Goal: Task Accomplishment & Management: Complete application form

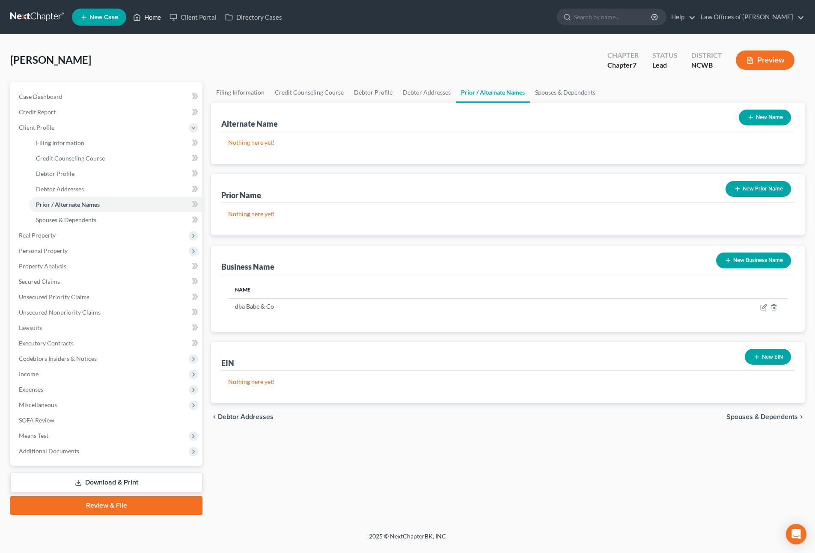
click at [149, 20] on link "Home" at bounding box center [147, 16] width 36 height 15
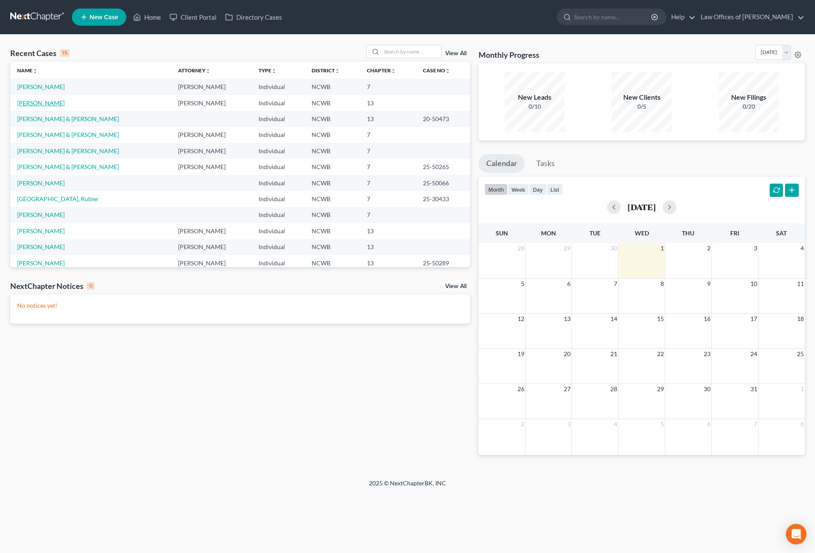
click at [36, 103] on link "[PERSON_NAME]" at bounding box center [40, 102] width 47 height 7
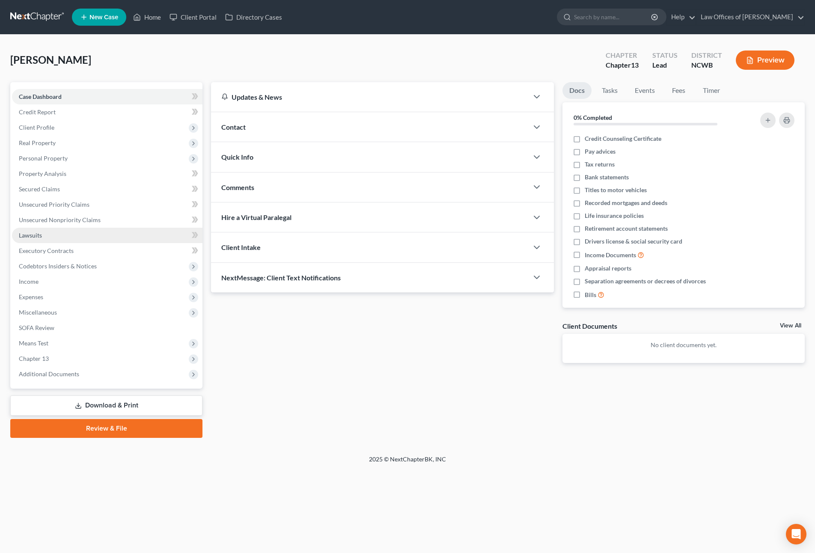
click at [36, 235] on span "Lawsuits" at bounding box center [30, 235] width 23 height 7
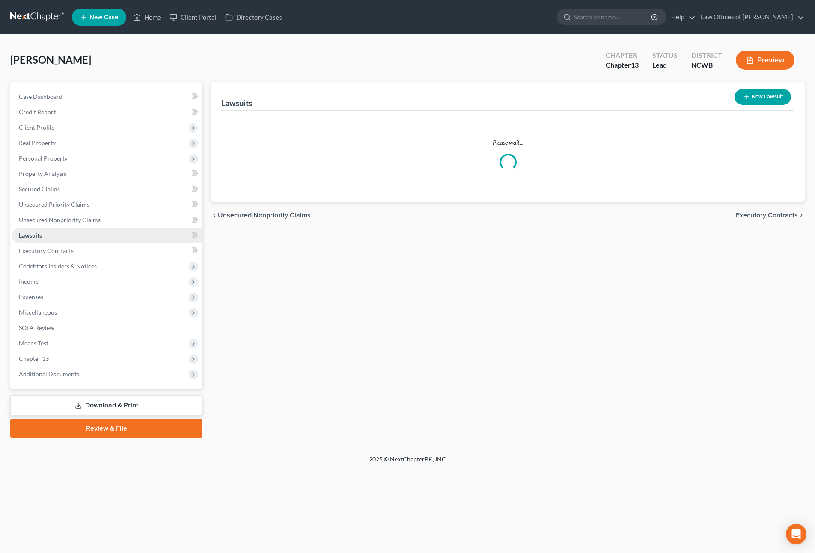
click at [36, 235] on span "Lawsuits" at bounding box center [30, 235] width 23 height 7
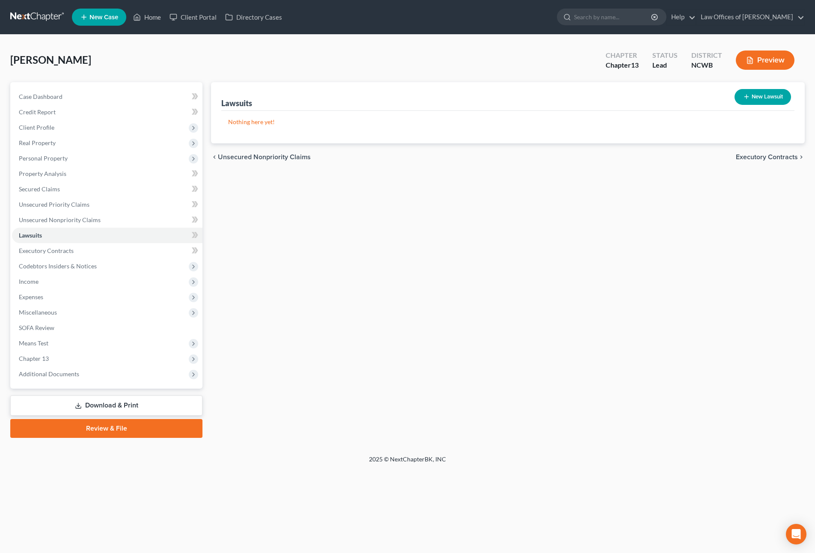
click at [748, 62] on icon "button" at bounding box center [750, 60] width 8 height 8
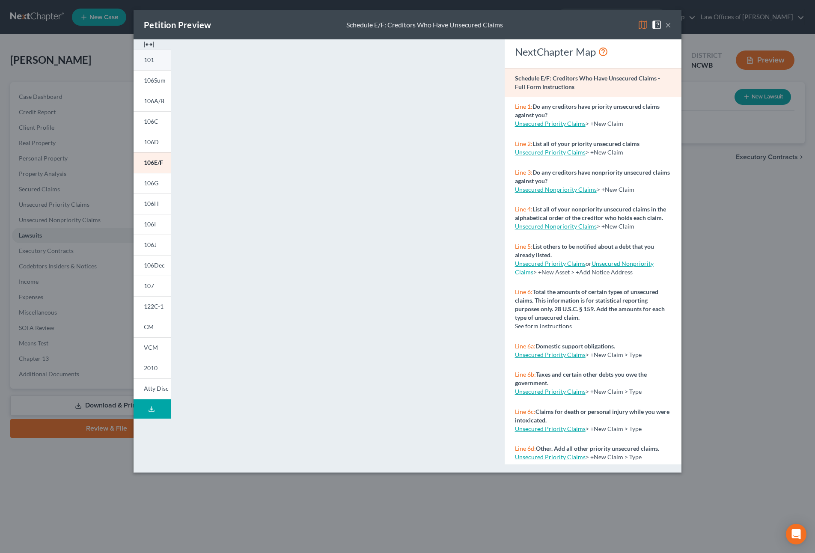
click at [146, 58] on span "101" at bounding box center [149, 59] width 10 height 7
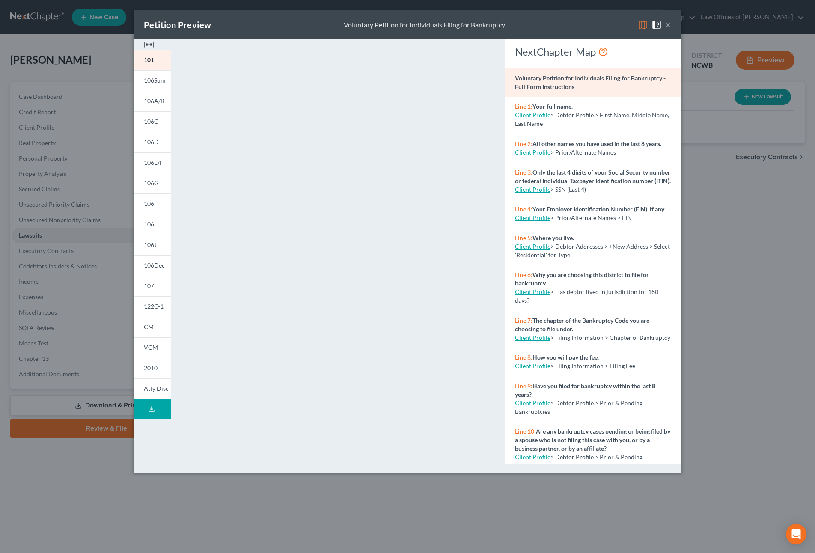
click at [642, 27] on img at bounding box center [643, 25] width 10 height 10
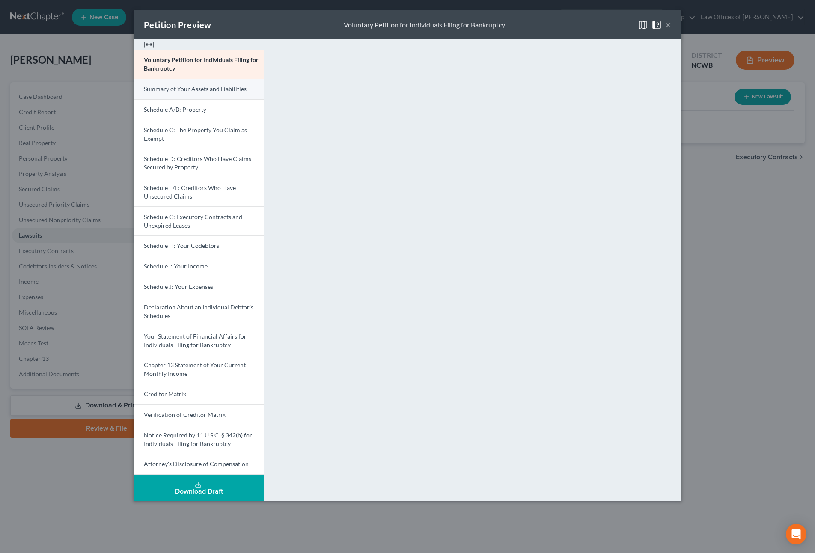
click at [168, 88] on span "Summary of Your Assets and Liabilities" at bounding box center [195, 88] width 103 height 7
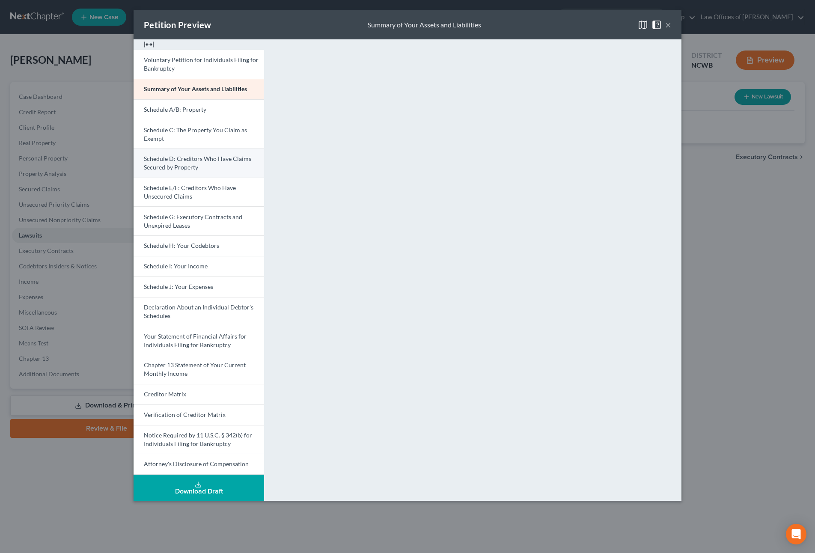
click at [167, 161] on span "Schedule D: Creditors Who Have Claims Secured by Property" at bounding box center [197, 163] width 107 height 16
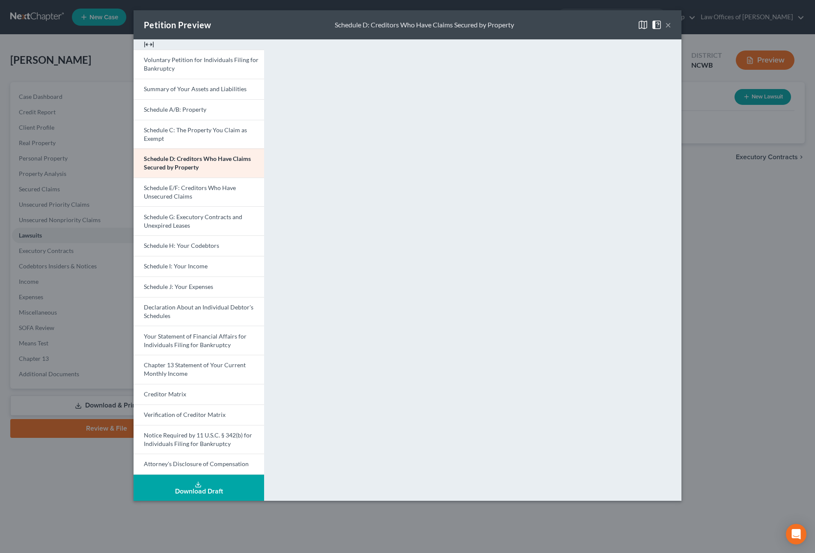
click at [667, 27] on button "×" at bounding box center [668, 25] width 6 height 10
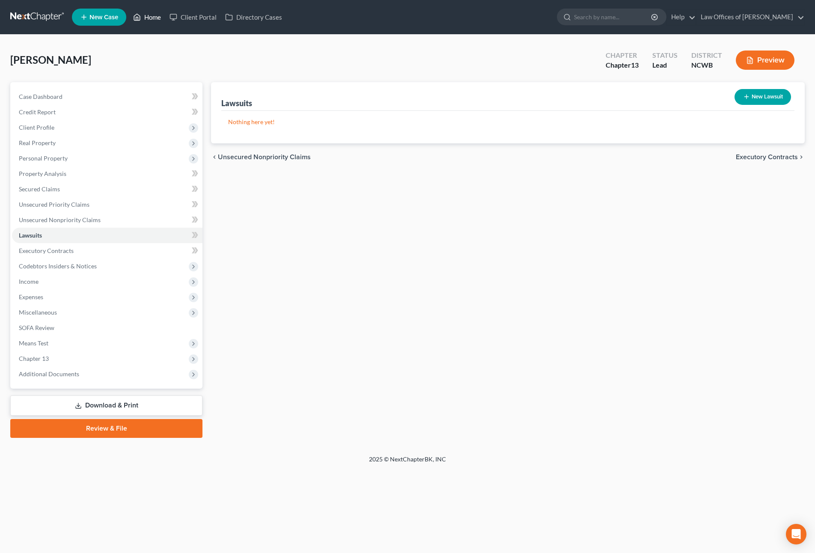
click at [156, 17] on link "Home" at bounding box center [147, 16] width 36 height 15
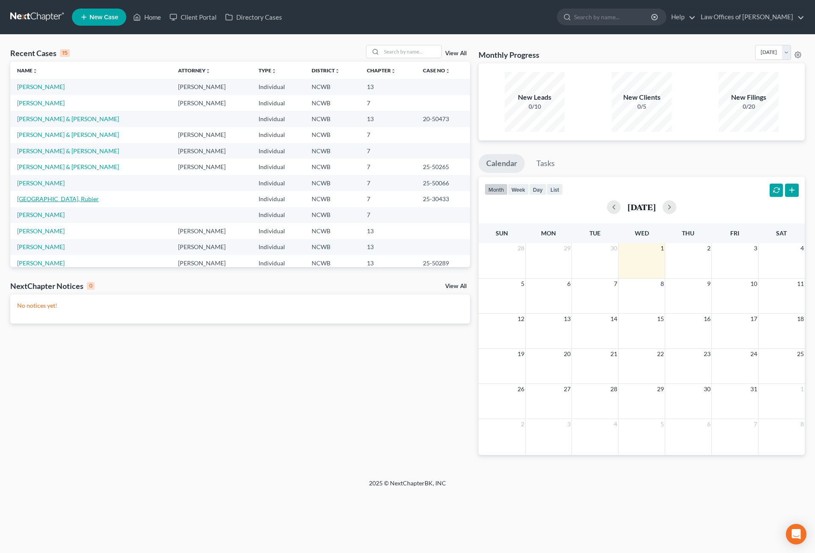
click at [56, 198] on link "[GEOGRAPHIC_DATA], Rubier" at bounding box center [58, 198] width 82 height 7
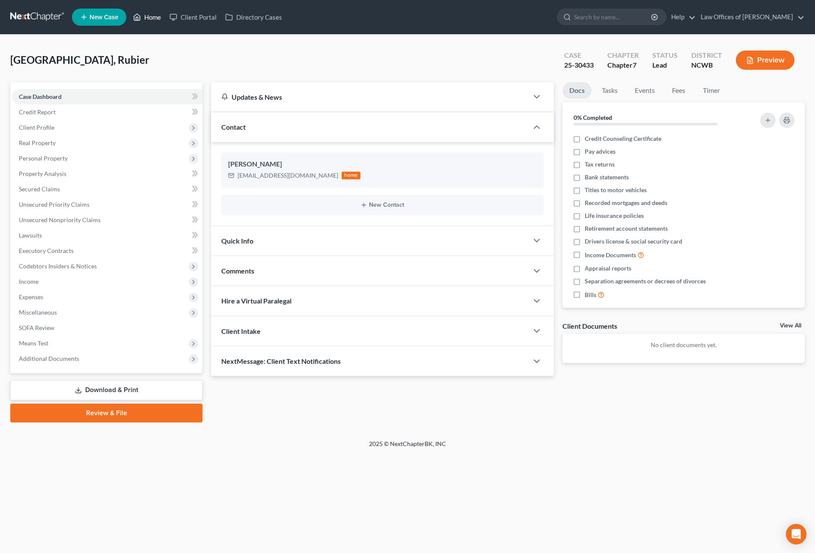
click at [148, 17] on link "Home" at bounding box center [147, 16] width 36 height 15
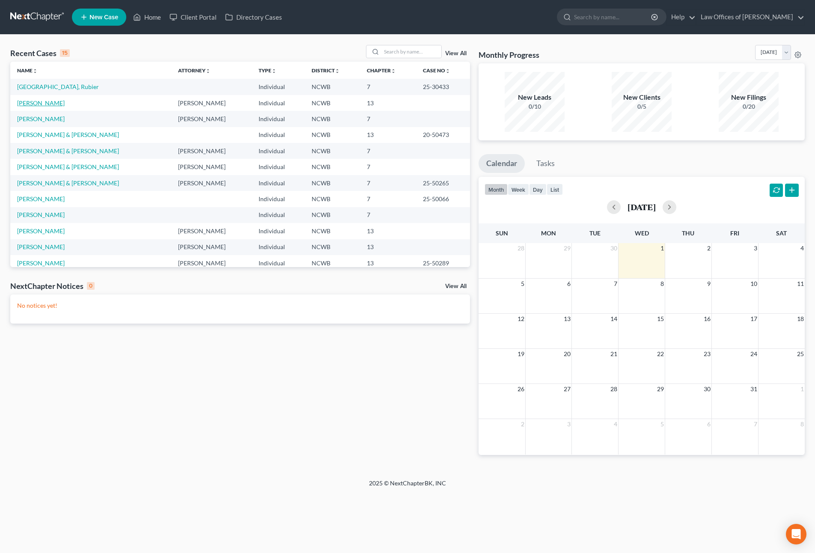
click at [45, 101] on link "[PERSON_NAME]" at bounding box center [40, 102] width 47 height 7
click at [45, 99] on link "[PERSON_NAME]" at bounding box center [40, 102] width 47 height 7
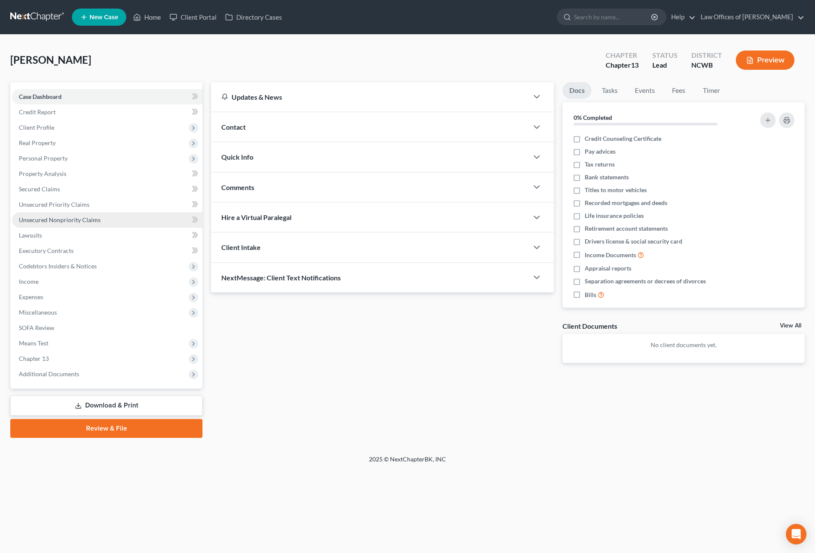
click at [47, 216] on span "Unsecured Nonpriority Claims" at bounding box center [60, 219] width 82 height 7
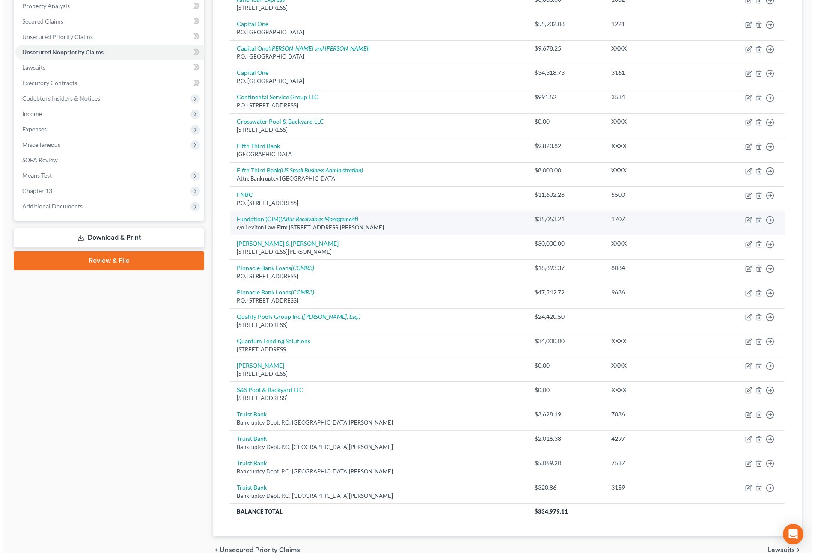
scroll to position [211, 0]
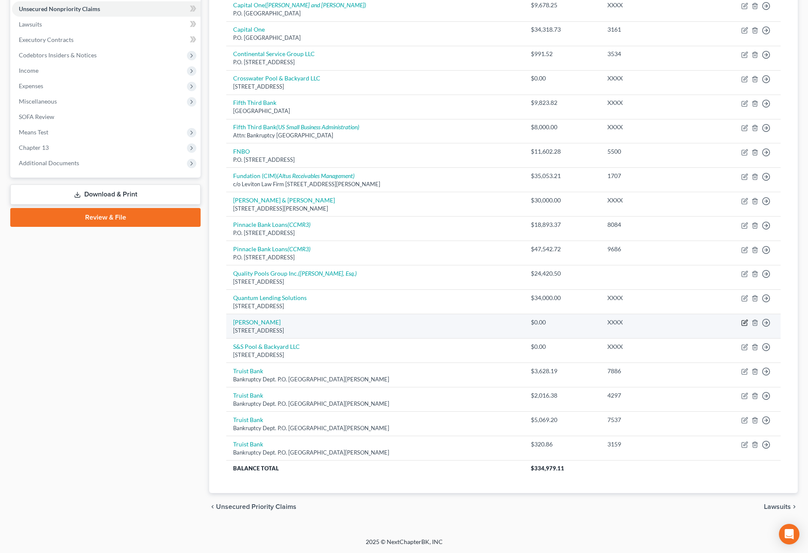
click at [745, 322] on icon "button" at bounding box center [745, 322] width 7 height 7
select select "28"
select select "14"
select select "0"
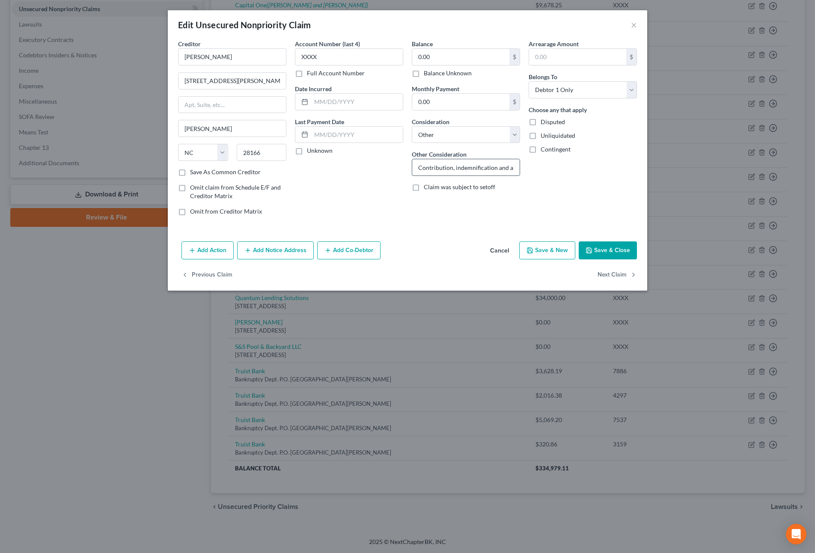
click at [497, 164] on input "Contribution, indemnification and any claim of any nature whatsoever." at bounding box center [465, 167] width 107 height 16
click at [636, 27] on button "×" at bounding box center [634, 25] width 6 height 10
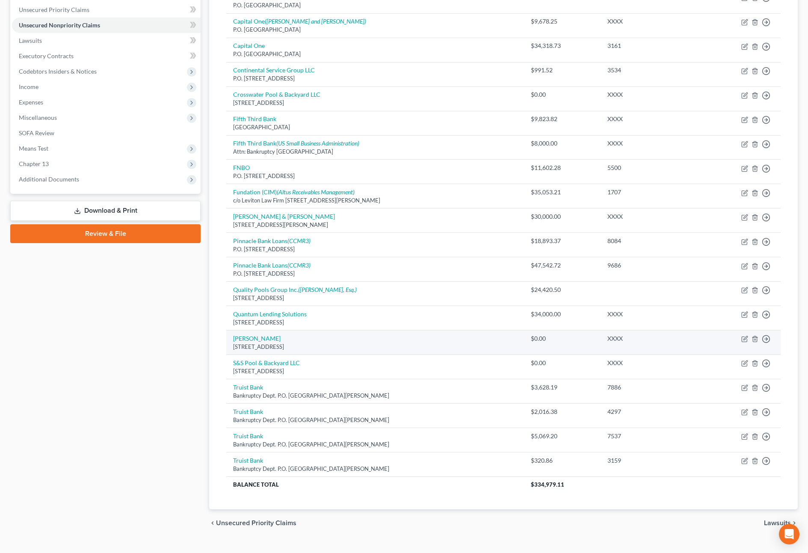
scroll to position [211, 0]
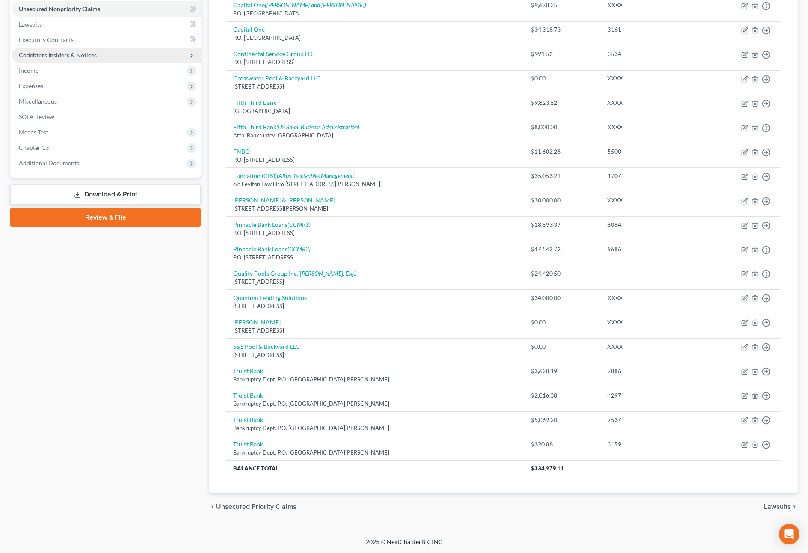
click at [44, 55] on span "Codebtors Insiders & Notices" at bounding box center [58, 54] width 78 height 7
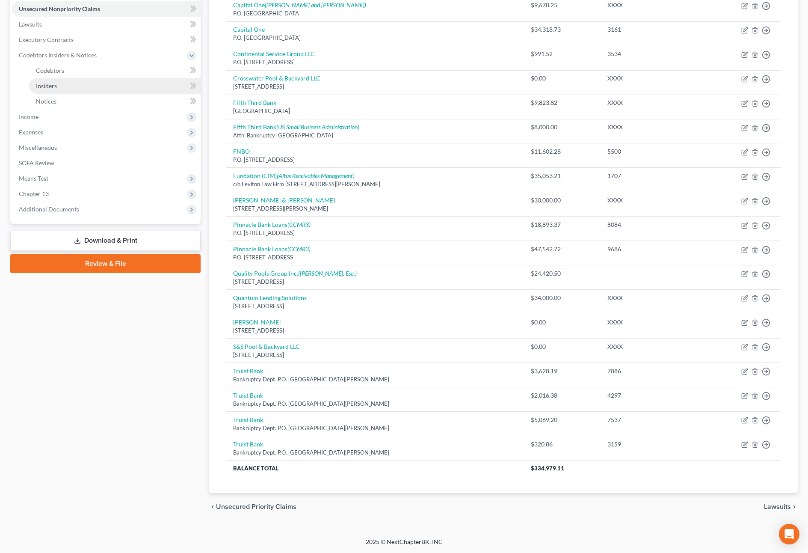
click at [44, 83] on span "Insiders" at bounding box center [46, 85] width 21 height 7
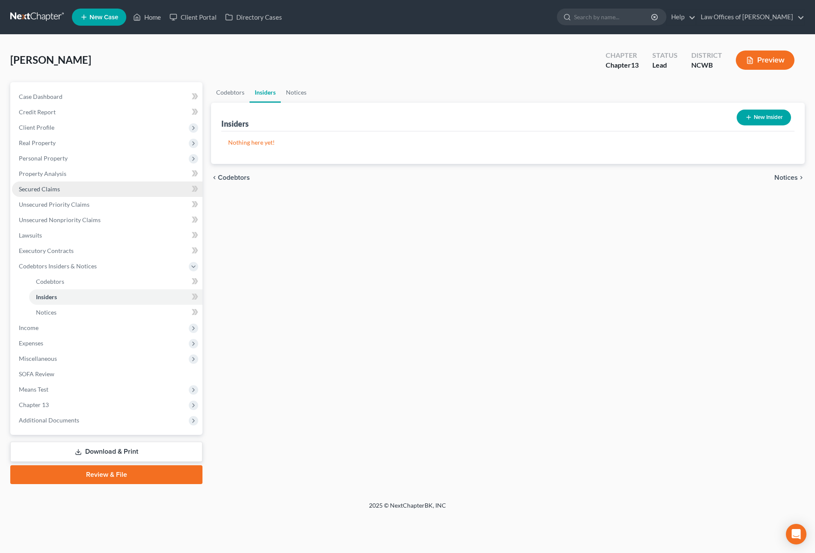
click at [31, 187] on span "Secured Claims" at bounding box center [39, 188] width 41 height 7
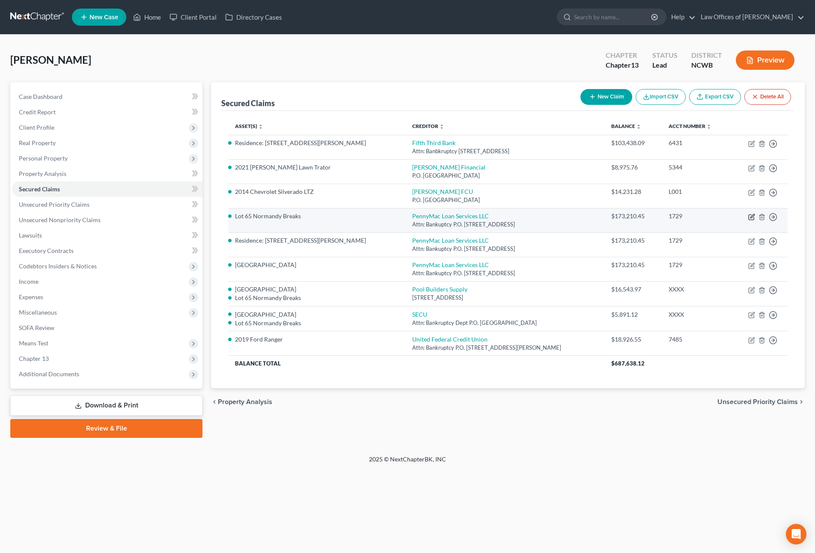
click at [753, 215] on icon "button" at bounding box center [751, 217] width 7 height 7
select select "4"
select select "7"
select select "3"
select select "0"
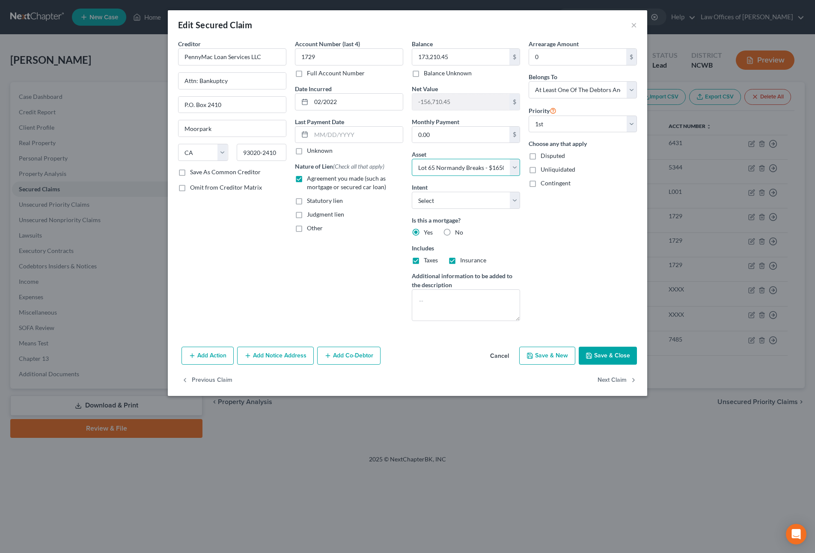
click at [424, 170] on select "Select Other Multiple Assets [STREET_ADDRESS][PERSON_NAME] - $0.0 South Viking …" at bounding box center [466, 167] width 108 height 17
click at [588, 261] on div "Arrearage Amount 0 $ Belongs To * Select Debtor 1 Only Debtor 2 Only Debtor 1 A…" at bounding box center [582, 183] width 117 height 288
click at [632, 27] on button "×" at bounding box center [634, 25] width 6 height 10
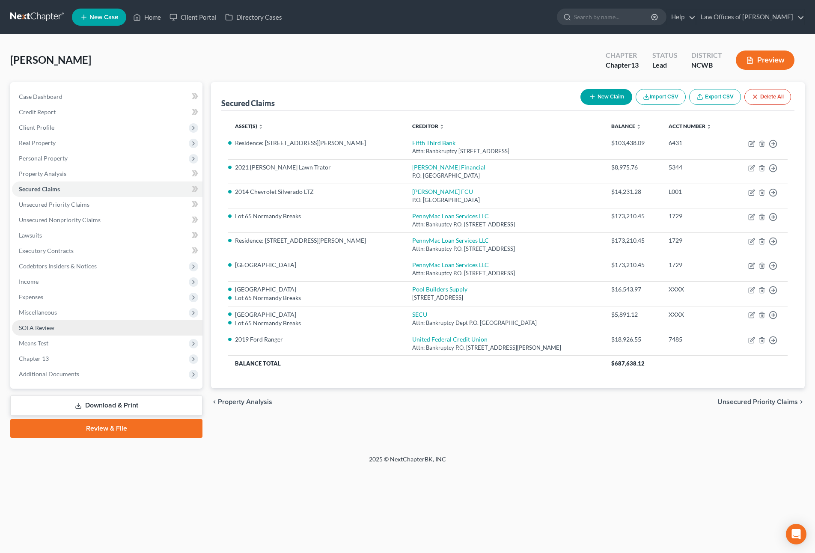
click at [36, 326] on span "SOFA Review" at bounding box center [37, 327] width 36 height 7
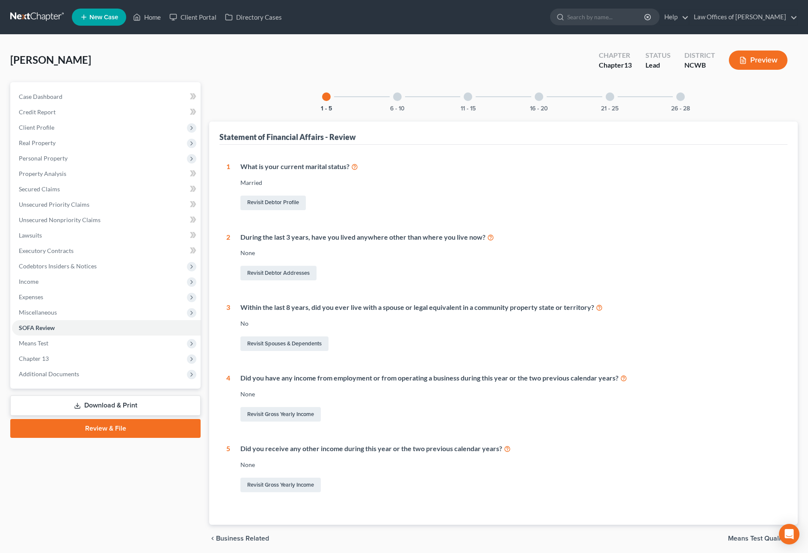
click at [395, 97] on div at bounding box center [397, 96] width 9 height 9
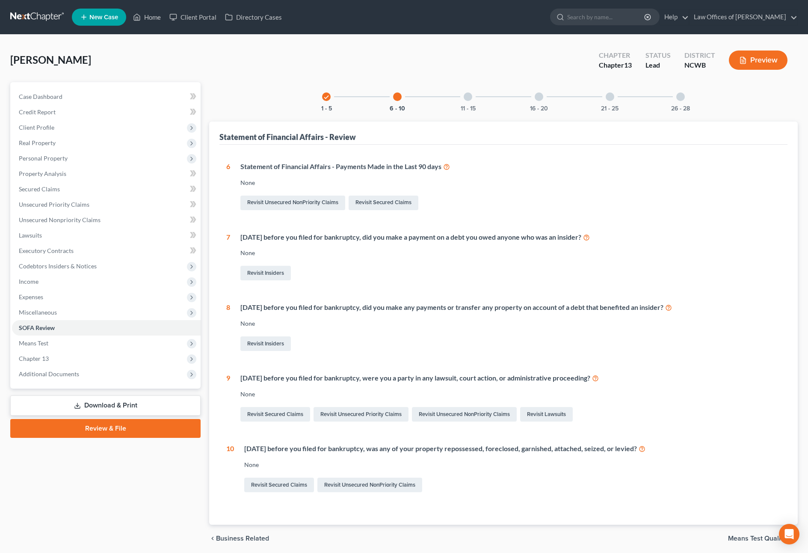
click at [466, 99] on div at bounding box center [468, 96] width 9 height 9
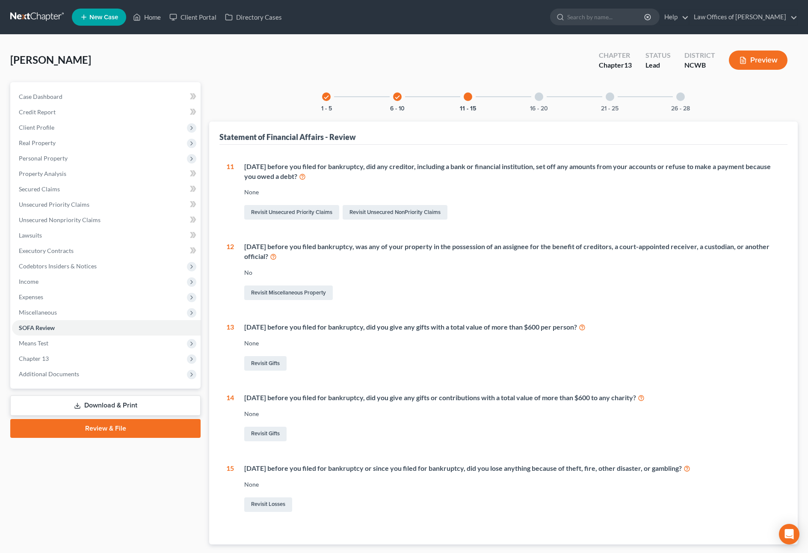
click at [538, 98] on div at bounding box center [539, 96] width 9 height 9
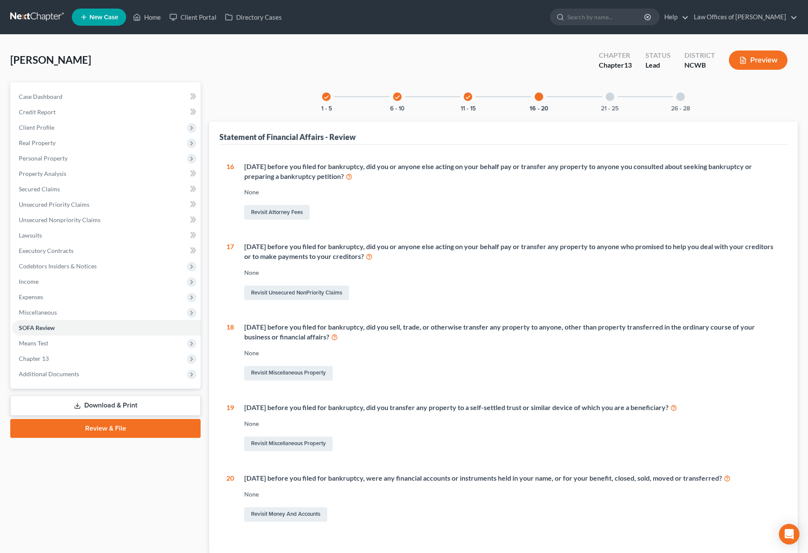
click at [611, 100] on div at bounding box center [610, 96] width 9 height 9
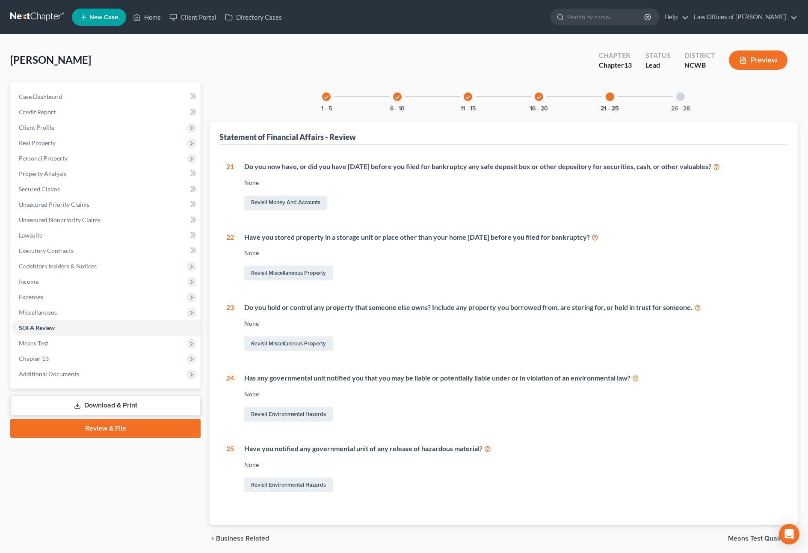
click at [680, 97] on div at bounding box center [681, 96] width 9 height 9
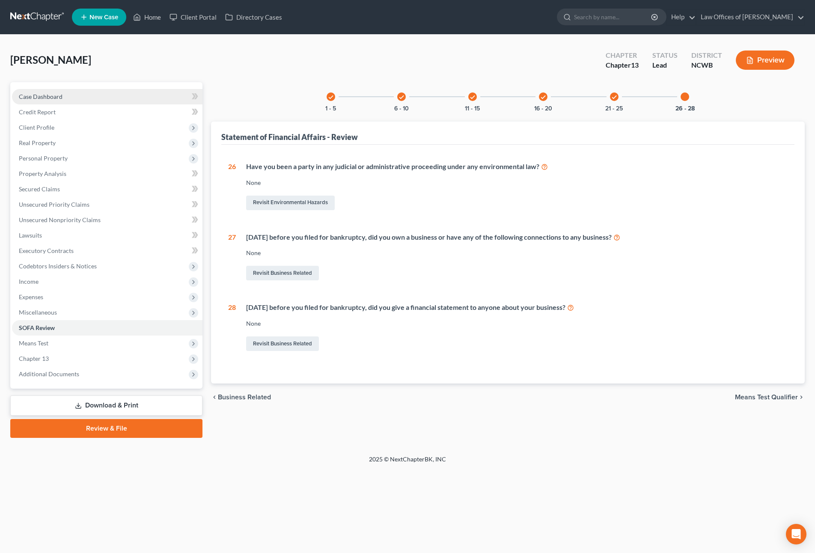
click at [32, 95] on span "Case Dashboard" at bounding box center [41, 96] width 44 height 7
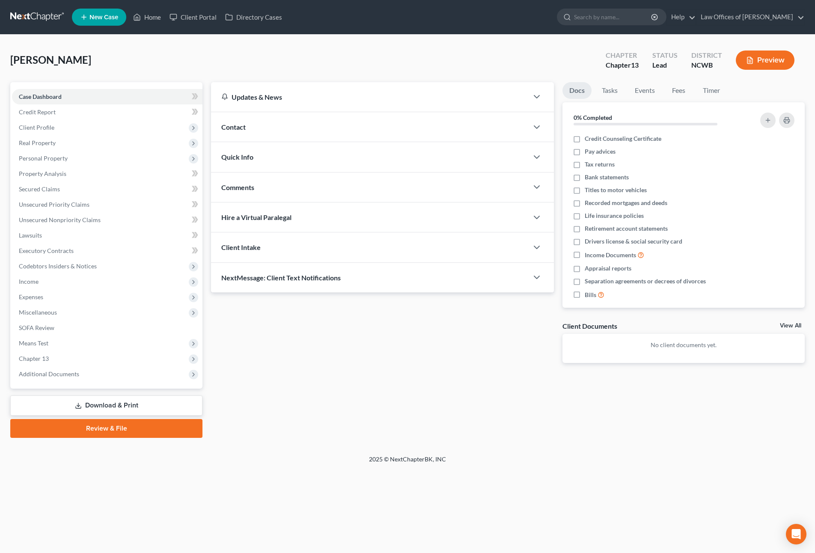
click at [231, 157] on span "Quick Info" at bounding box center [237, 157] width 32 height 8
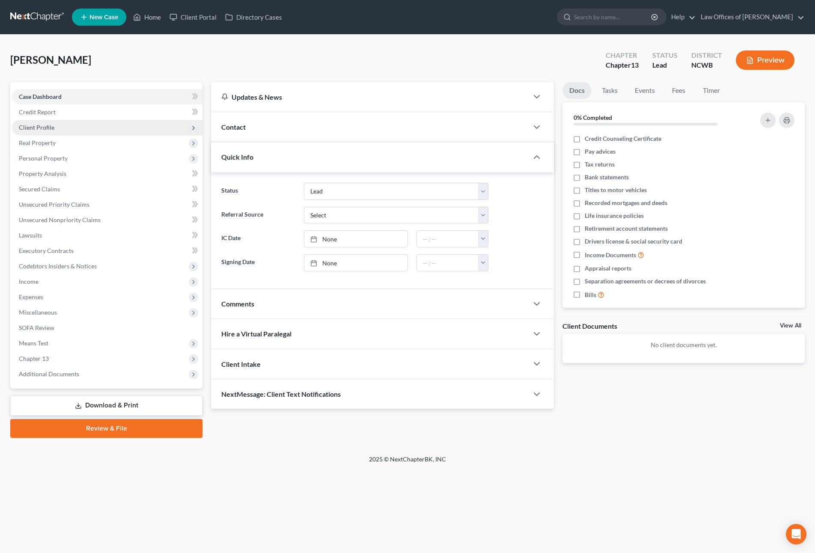
click at [30, 125] on span "Client Profile" at bounding box center [37, 127] width 36 height 7
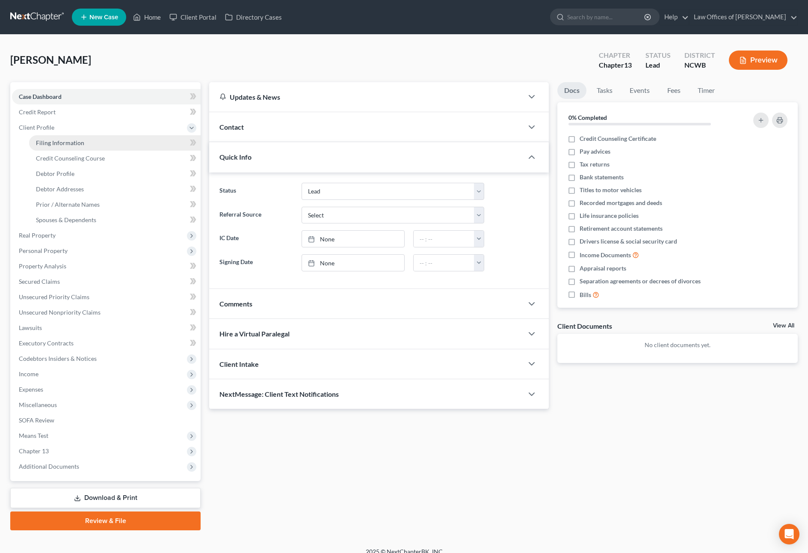
click at [47, 140] on span "Filing Information" at bounding box center [60, 142] width 48 height 7
select select "1"
select select "0"
select select "3"
select select "28"
